Goal: Task Accomplishment & Management: Use online tool/utility

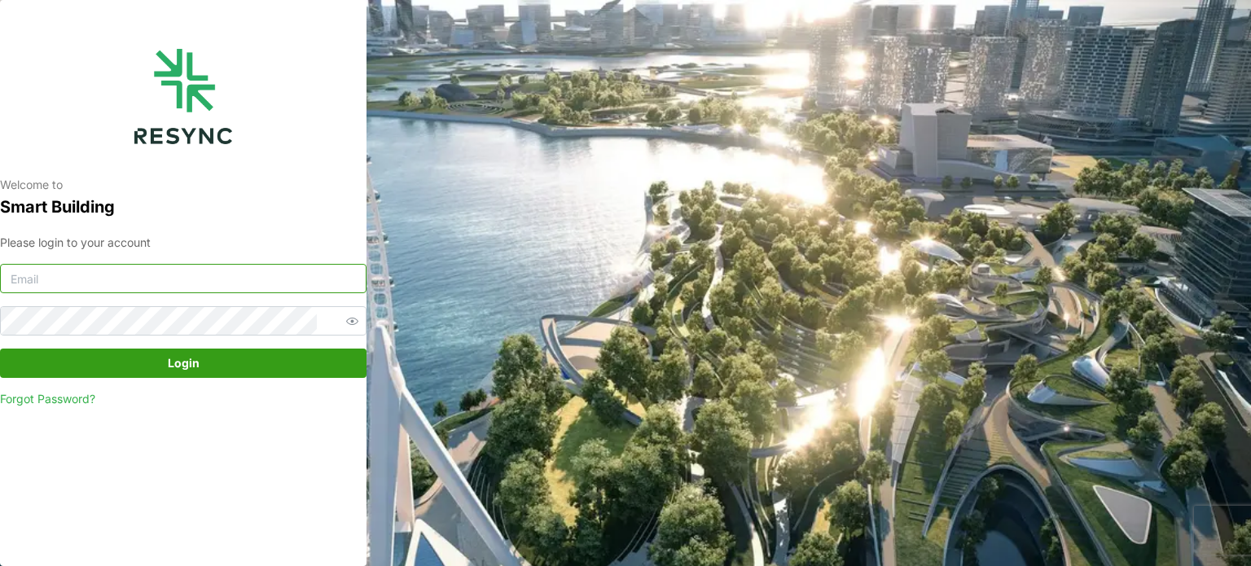
type input "serv354@nus.edu.sg"
click at [211, 371] on span "Login" at bounding box center [183, 363] width 336 height 28
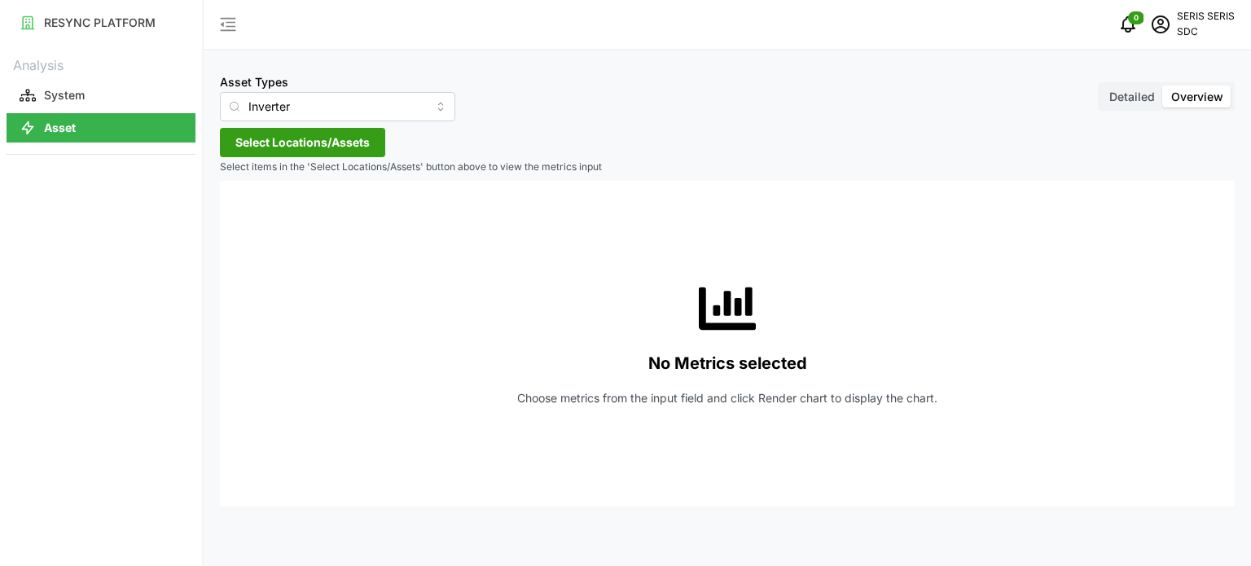
click at [319, 142] on span "Select Locations/Assets" at bounding box center [302, 143] width 134 height 28
click at [257, 213] on span "Select SDC-1" at bounding box center [261, 217] width 11 height 11
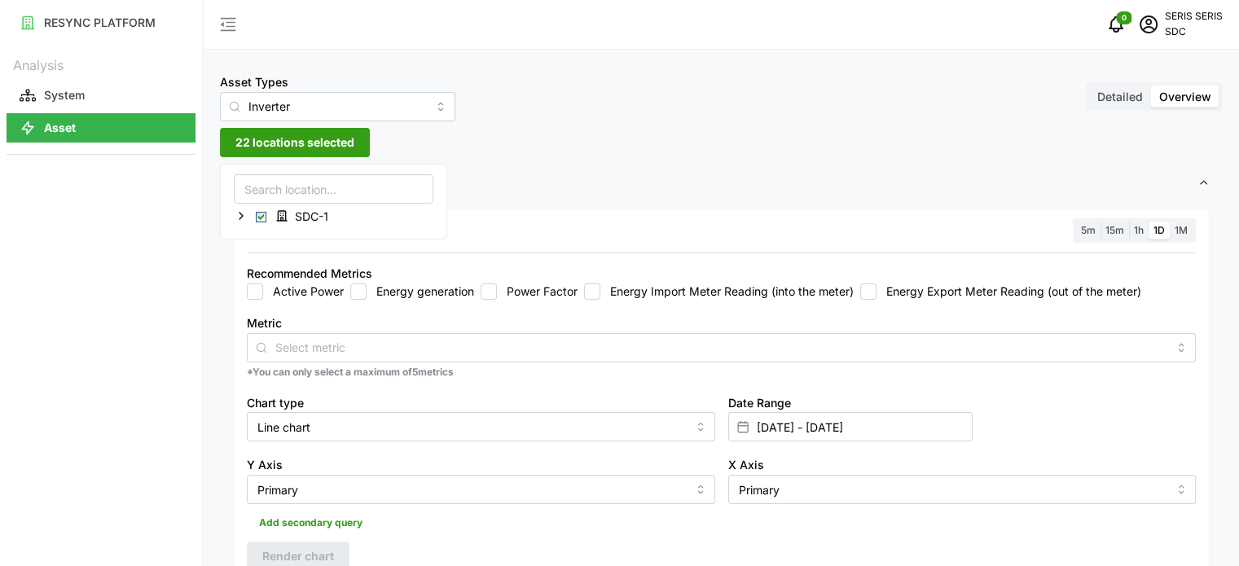
click at [287, 305] on div "Recommended Metrics Active Power Energy generation Power Factor Energy Import M…" at bounding box center [721, 282] width 962 height 50
click at [349, 288] on div "Active Power Energy generation Power Factor Energy Import Meter Reading (into t…" at bounding box center [721, 291] width 949 height 16
click at [362, 293] on input "Energy generation" at bounding box center [358, 291] width 16 height 16
checkbox input "true"
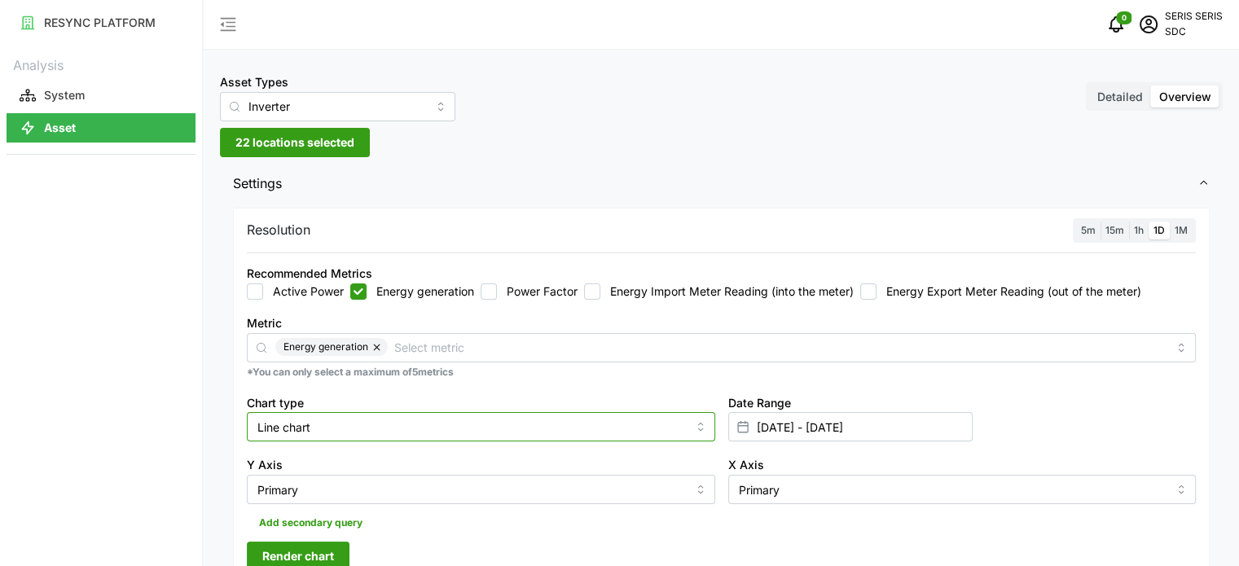
click at [383, 434] on input "Line chart" at bounding box center [481, 426] width 468 height 29
click at [389, 489] on div "Bar chart" at bounding box center [481, 494] width 460 height 28
type input "Bar chart"
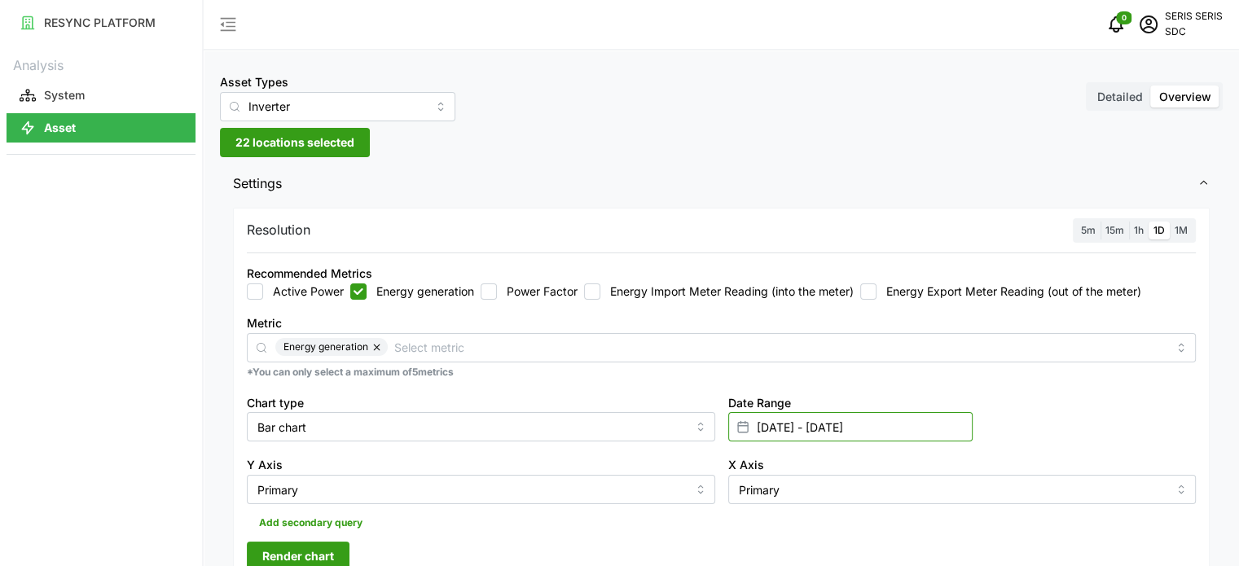
click at [829, 429] on input "[DATE] - [DATE]" at bounding box center [850, 426] width 244 height 29
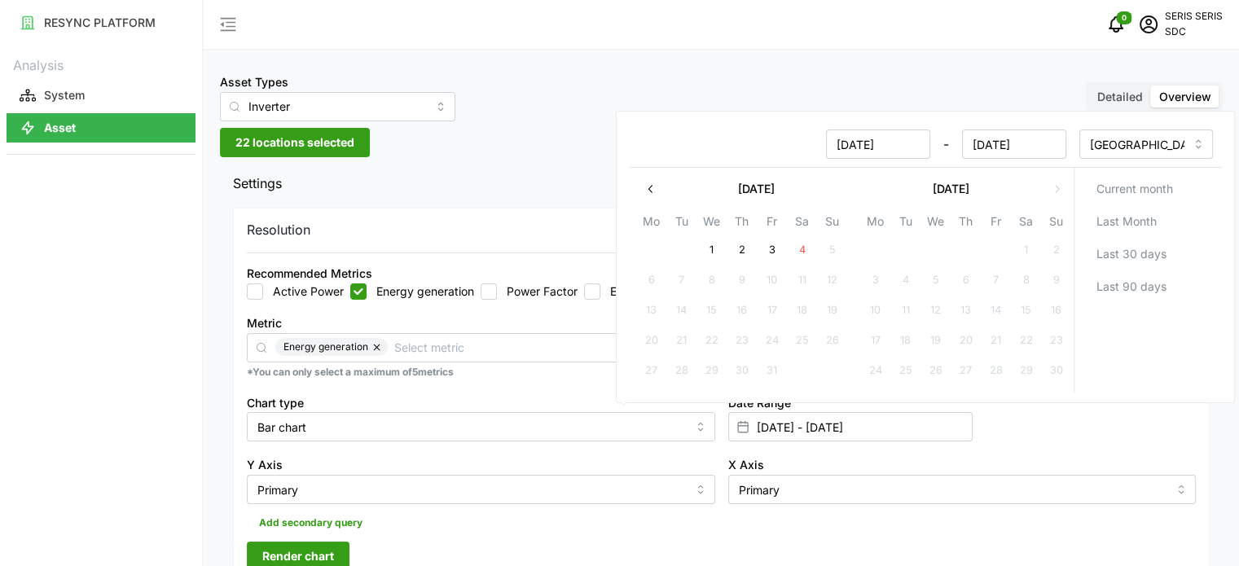
click at [770, 241] on button "3" at bounding box center [771, 250] width 29 height 29
type input "[DATE] - [DATE]"
type input "[DATE]"
click at [770, 241] on button "3" at bounding box center [771, 250] width 29 height 29
type input "[DATE] - [DATE]"
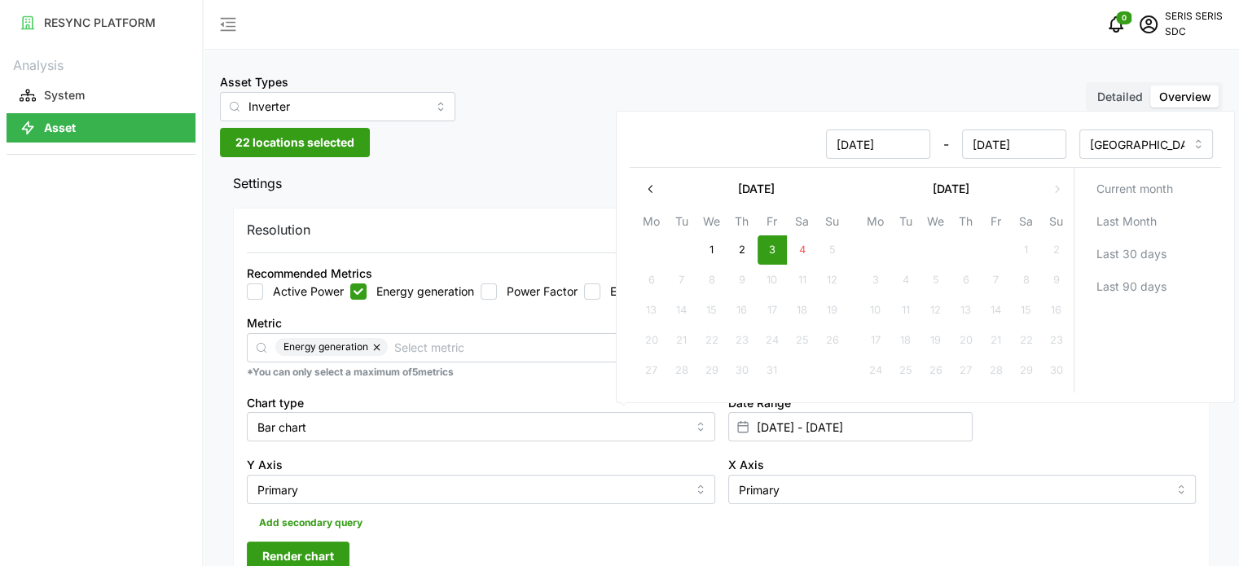
type input "[DATE]"
click at [336, 551] on button "Render chart" at bounding box center [298, 556] width 103 height 29
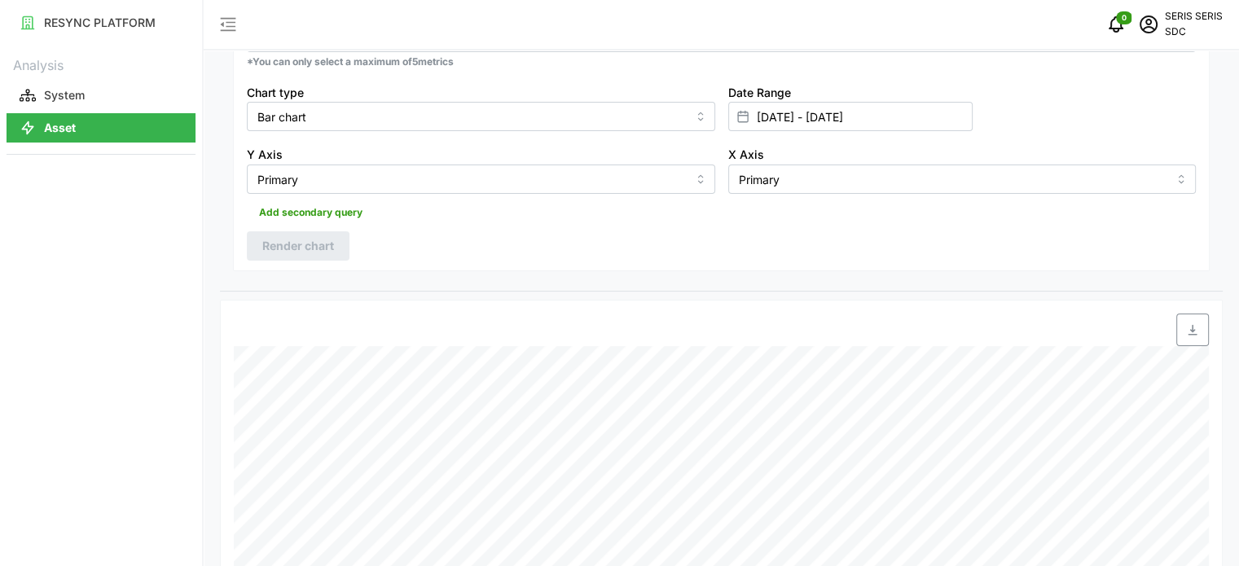
scroll to position [326, 0]
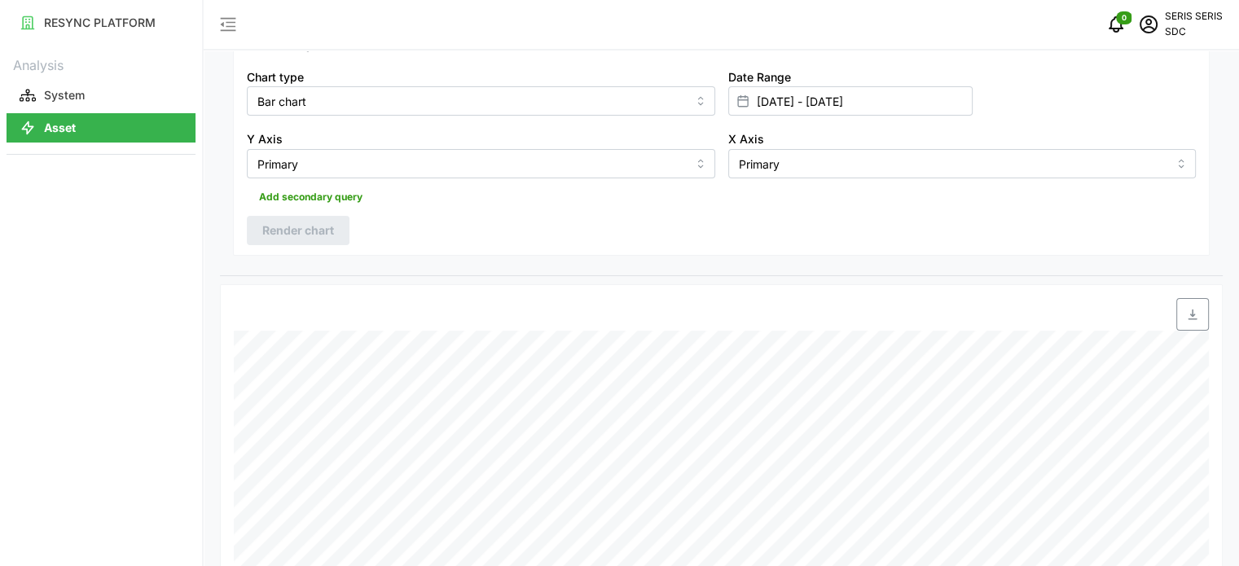
click at [1192, 303] on span "button" at bounding box center [1192, 314] width 31 height 31
click at [139, 328] on div "RESYNC PLATFORM Analysis System Asset" at bounding box center [101, 283] width 202 height 566
